Goal: Obtain resource: Download file/media

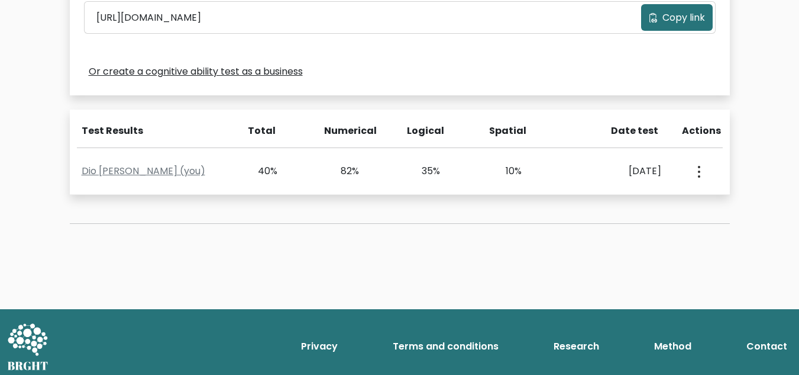
scroll to position [428, 0]
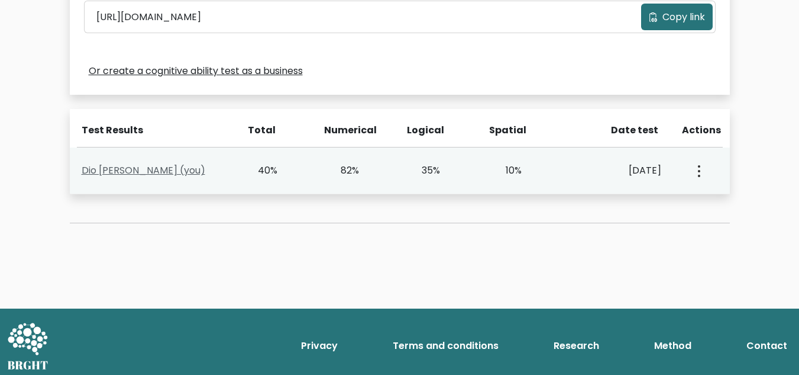
click at [192, 169] on link "Dio [PERSON_NAME] (you)" at bounding box center [144, 170] width 124 height 14
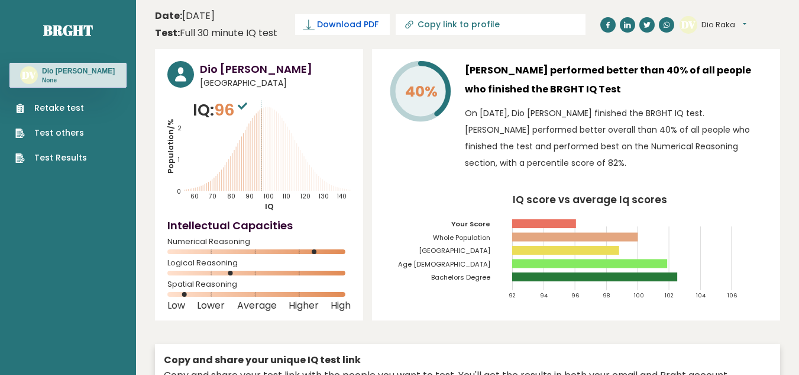
click at [356, 24] on span "Download PDF" at bounding box center [348, 24] width 62 height 12
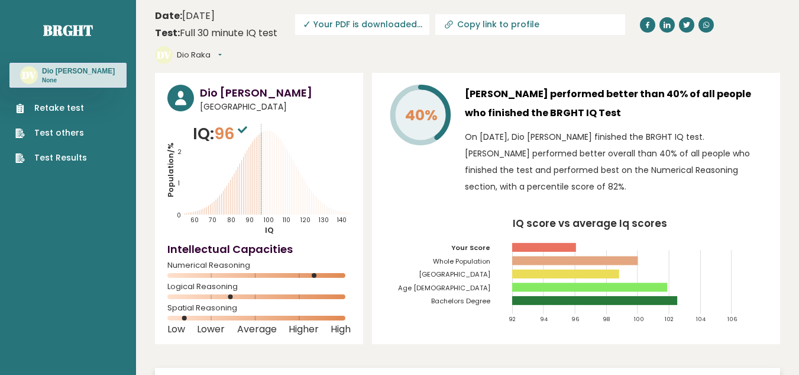
click at [51, 164] on link "Test Results" at bounding box center [51, 157] width 72 height 12
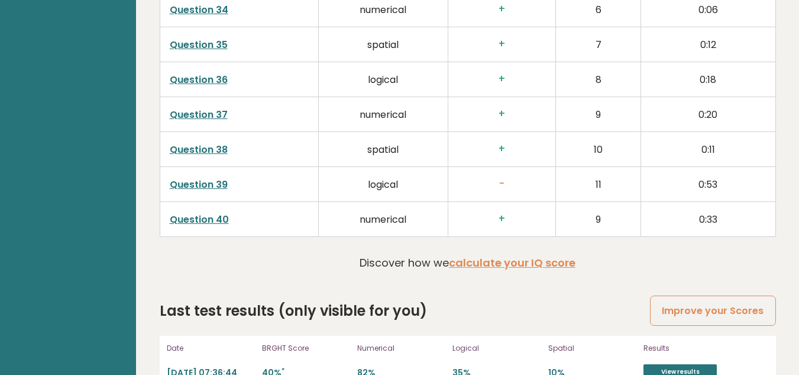
scroll to position [3051, 0]
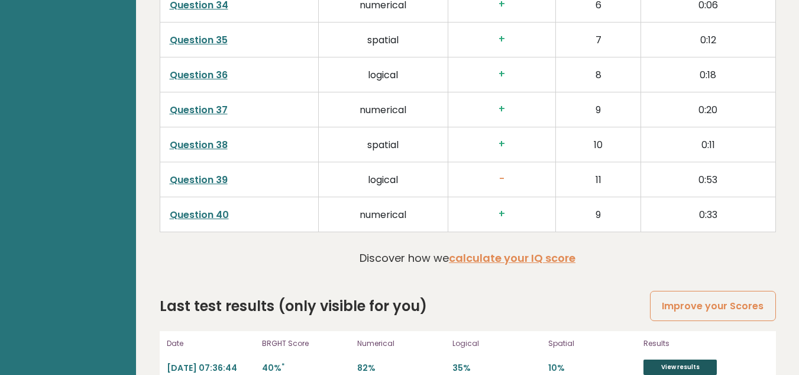
click at [667, 359] on link "View results" at bounding box center [680, 366] width 73 height 15
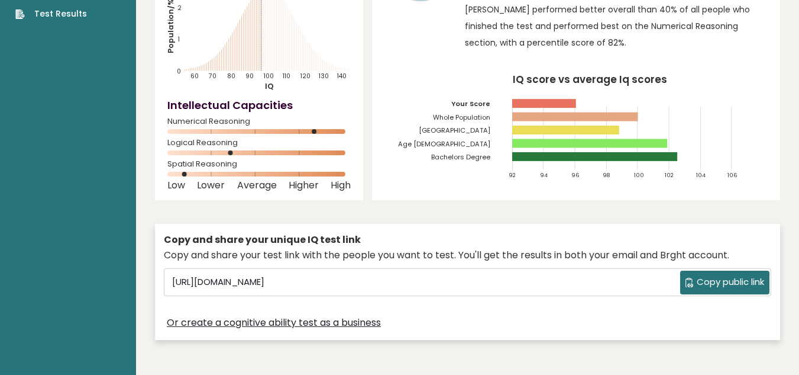
scroll to position [0, 0]
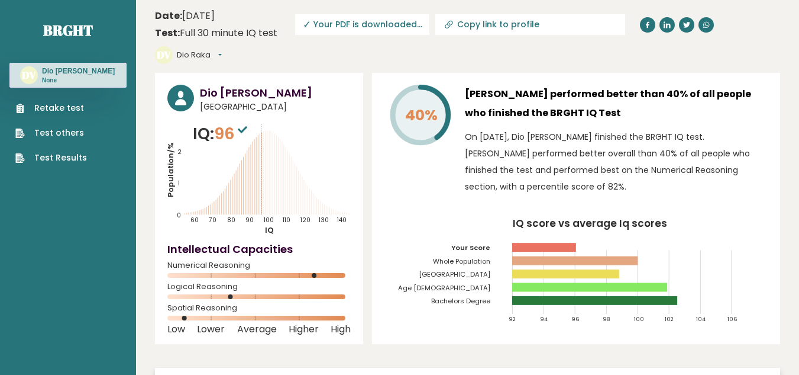
click at [55, 164] on link "Test Results" at bounding box center [51, 157] width 72 height 12
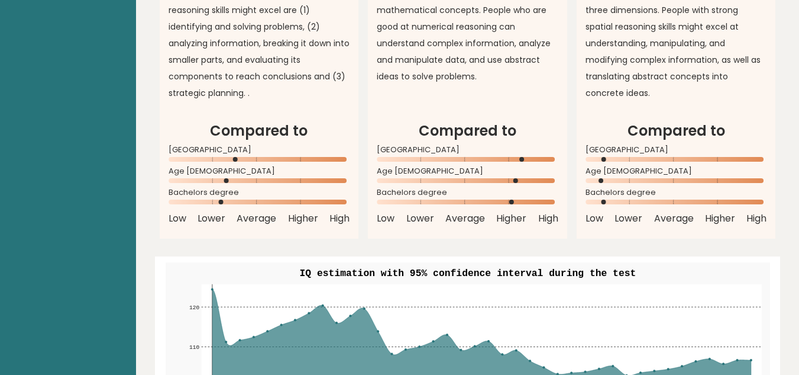
scroll to position [1173, 0]
drag, startPoint x: 234, startPoint y: 133, endPoint x: 269, endPoint y: 141, distance: 36.6
click at [269, 147] on div "Indonesia" at bounding box center [260, 156] width 182 height 19
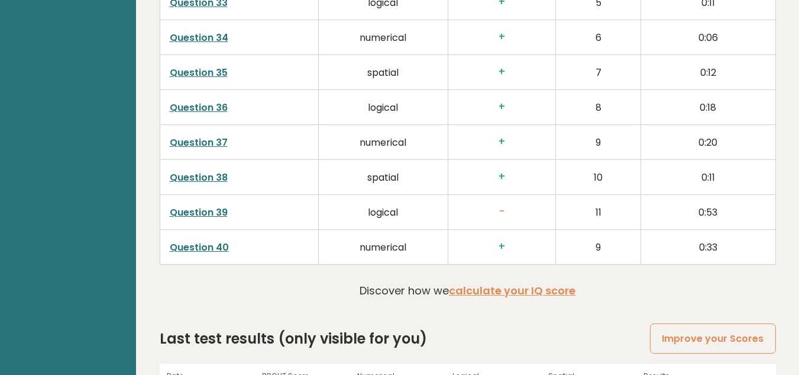
scroll to position [3051, 0]
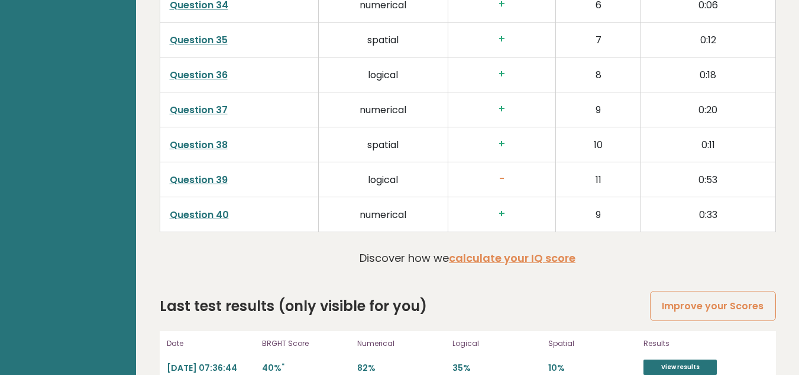
click at [747, 346] on div "Results View results" at bounding box center [706, 356] width 124 height 38
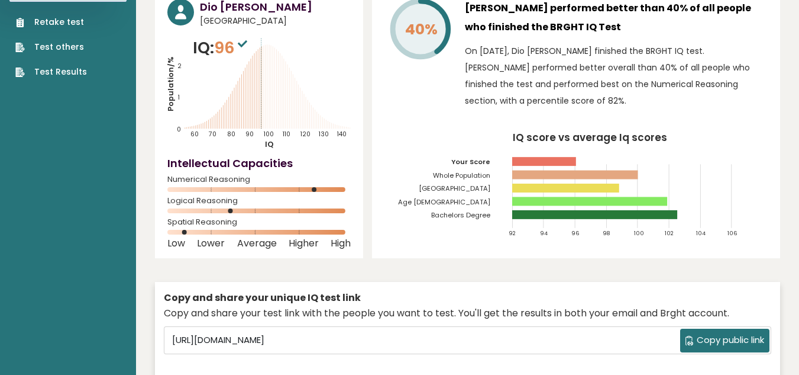
scroll to position [0, 0]
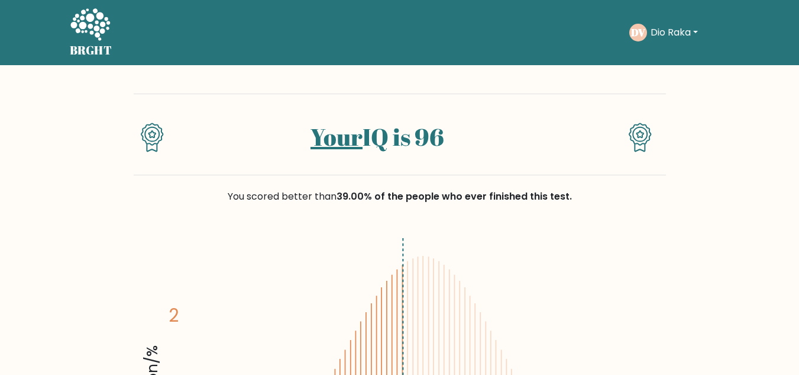
click at [680, 32] on button "Dio Raka" at bounding box center [674, 32] width 54 height 15
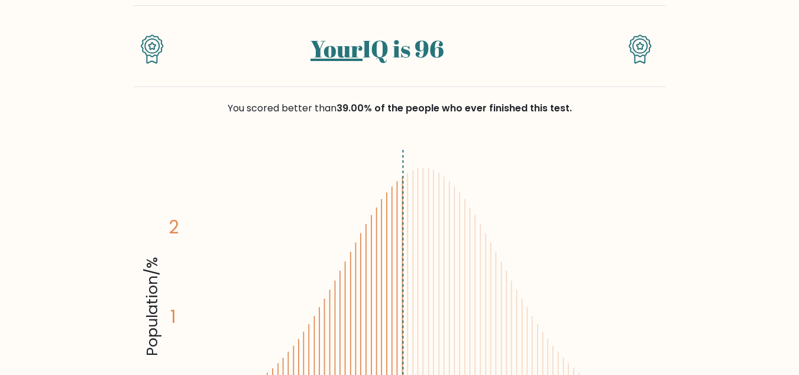
scroll to position [88, 0]
click at [154, 51] on icon at bounding box center [152, 50] width 23 height 30
